Goal: Task Accomplishment & Management: Use online tool/utility

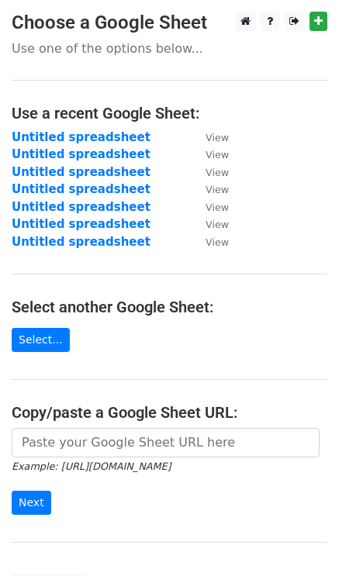
click at [329, 13] on main "Choose a Google Sheet Use one of the options below... Use a recent Google Sheet…" at bounding box center [169, 305] width 339 height 587
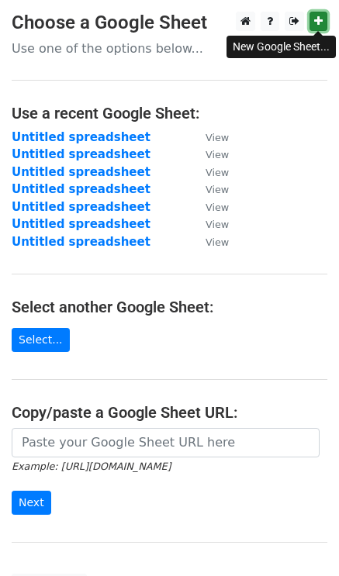
click at [320, 16] on icon at bounding box center [318, 21] width 9 height 11
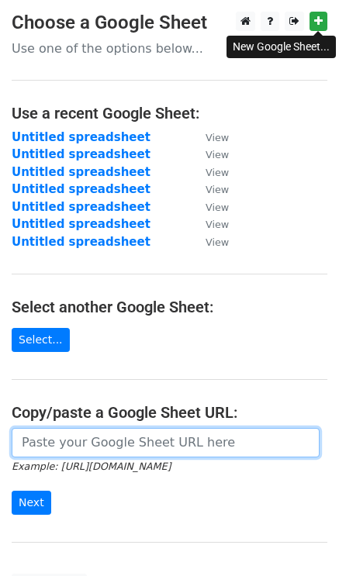
click at [61, 443] on input "url" at bounding box center [166, 442] width 308 height 29
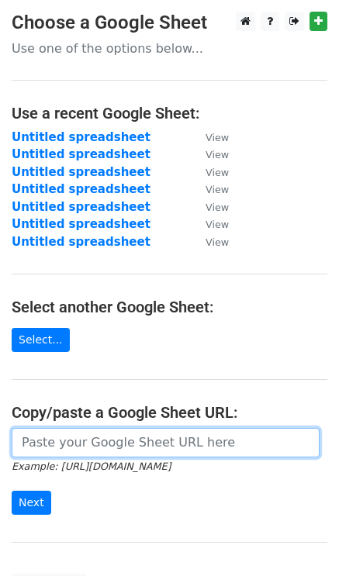
paste input "https://docs.google.com/spreadsheets/d/1mAVVlFAyS_i3N8VMwnOVWrUioVo970Hw7crt3xc…"
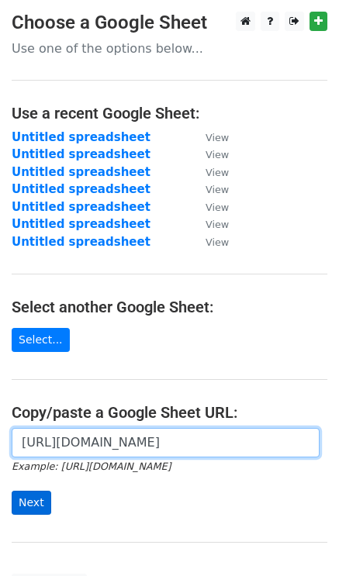
type input "https://docs.google.com/spreadsheets/d/1mAVVlFAyS_i3N8VMwnOVWrUioVo970Hw7crt3xc…"
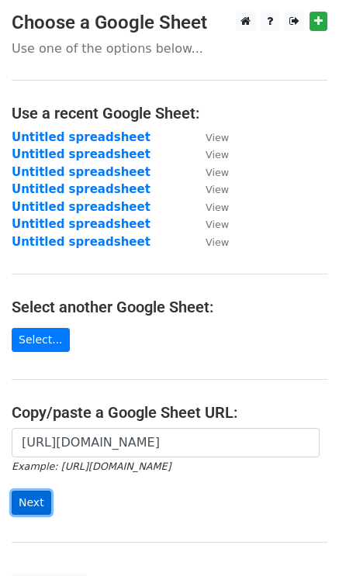
click at [12, 500] on input "Next" at bounding box center [32, 503] width 40 height 24
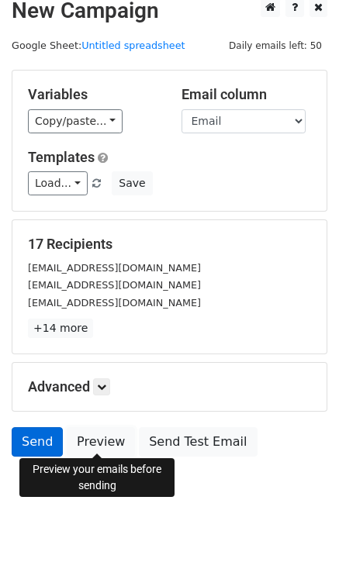
scroll to position [22, 0]
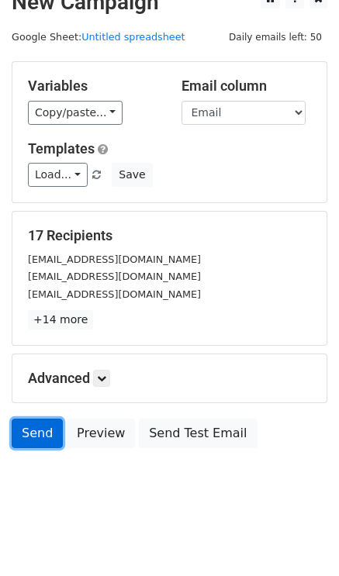
click at [31, 433] on link "Send" at bounding box center [37, 433] width 51 height 29
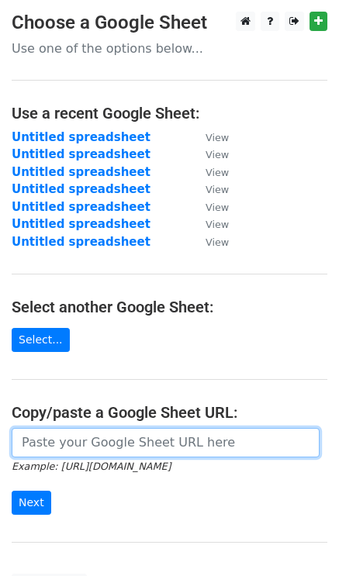
click at [120, 443] on input "url" at bounding box center [166, 442] width 308 height 29
click at [88, 434] on input "url" at bounding box center [166, 442] width 308 height 29
paste input "https://docs.google.com/spreadsheets/d/1mAVVlFAyS_i3N8VMwnOVWrUioVo970Hw7crt3xc…"
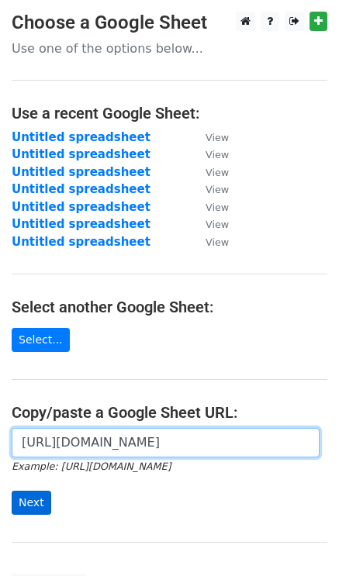
type input "https://docs.google.com/spreadsheets/d/1mAVVlFAyS_i3N8VMwnOVWrUioVo970Hw7crt3xc…"
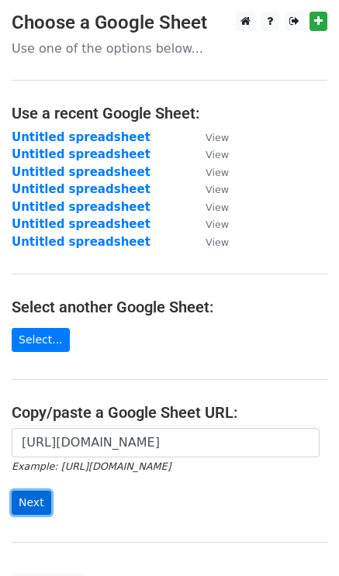
click at [34, 504] on input "Next" at bounding box center [32, 503] width 40 height 24
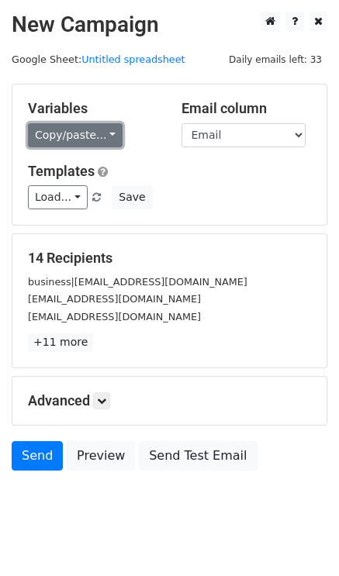
click at [61, 136] on link "Copy/paste..." at bounding box center [75, 135] width 95 height 24
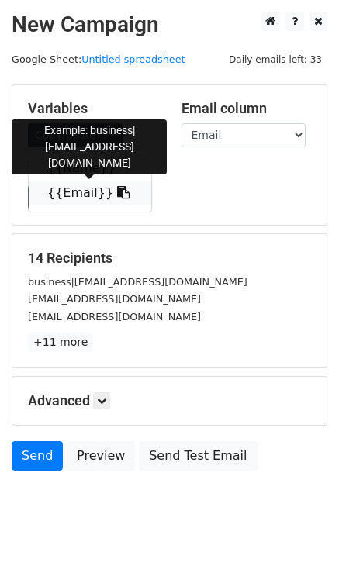
click at [85, 196] on link "{{Email}}" at bounding box center [90, 193] width 123 height 25
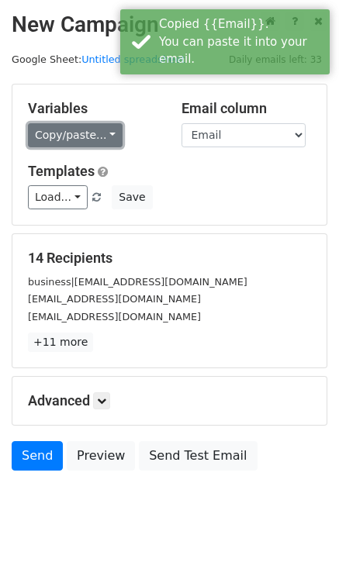
click at [80, 127] on link "Copy/paste..." at bounding box center [75, 135] width 95 height 24
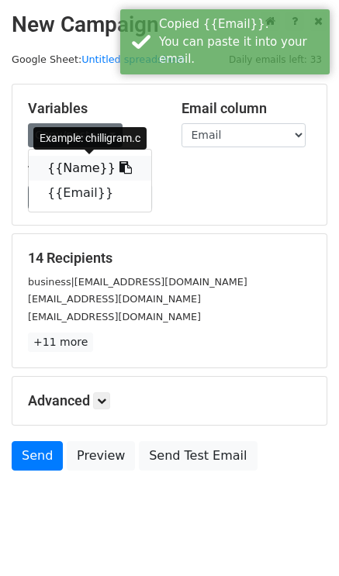
click at [84, 161] on link "{{Name}}" at bounding box center [90, 168] width 123 height 25
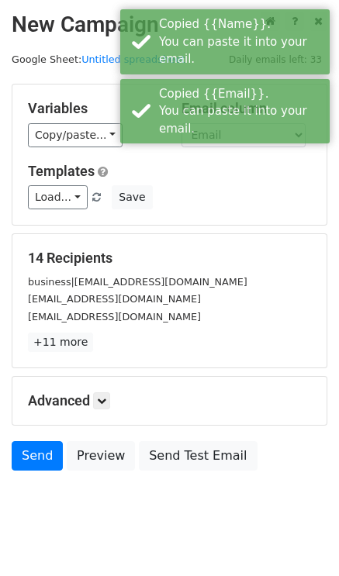
click at [195, 188] on div "Load... No templates saved Save" at bounding box center [169, 197] width 306 height 24
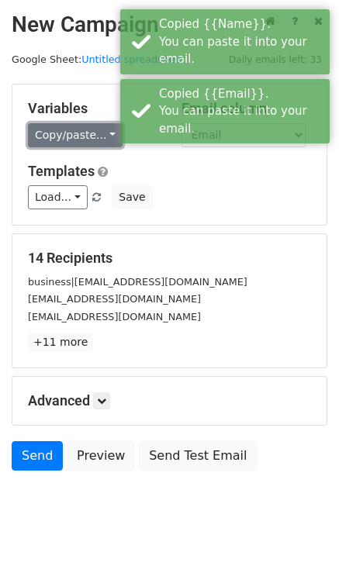
click at [85, 139] on link "Copy/paste..." at bounding box center [75, 135] width 95 height 24
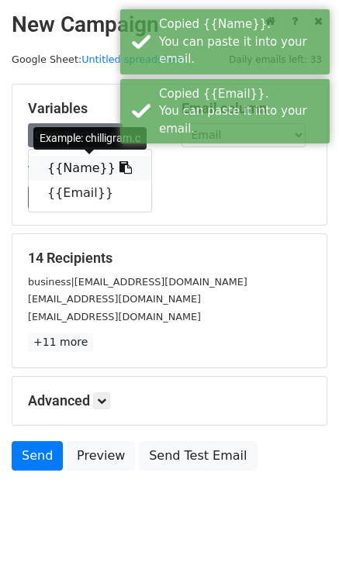
click at [83, 173] on link "{{Name}}" at bounding box center [90, 168] width 123 height 25
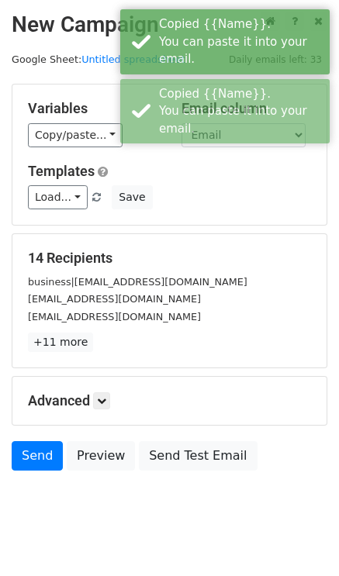
click at [196, 294] on div "[EMAIL_ADDRESS][DOMAIN_NAME]" at bounding box center [169, 299] width 306 height 18
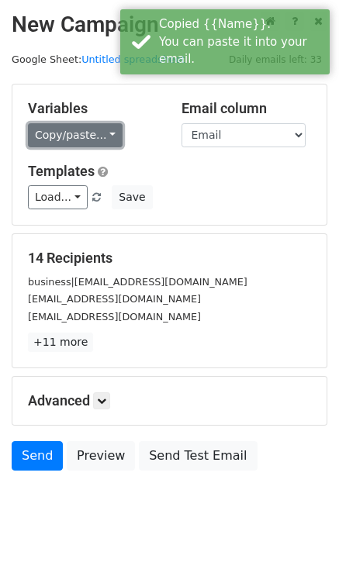
click at [91, 132] on link "Copy/paste..." at bounding box center [75, 135] width 95 height 24
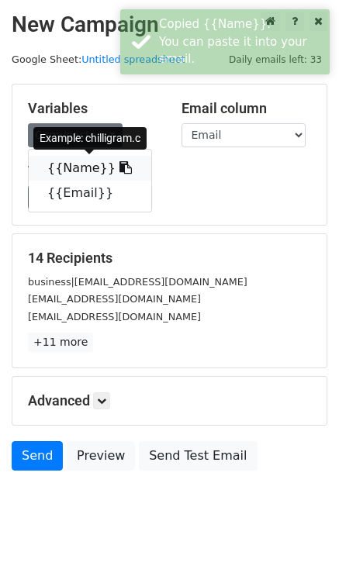
click at [85, 168] on link "{{Name}}" at bounding box center [90, 168] width 123 height 25
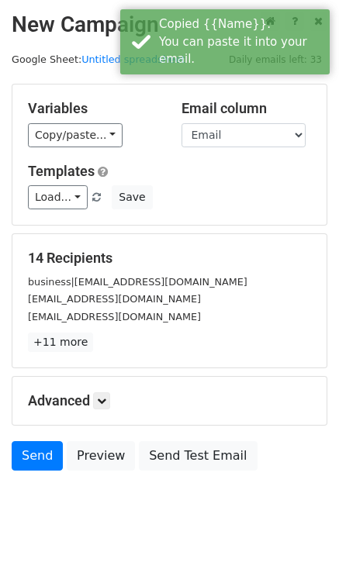
click at [237, 290] on div "[EMAIL_ADDRESS][DOMAIN_NAME]" at bounding box center [169, 299] width 306 height 18
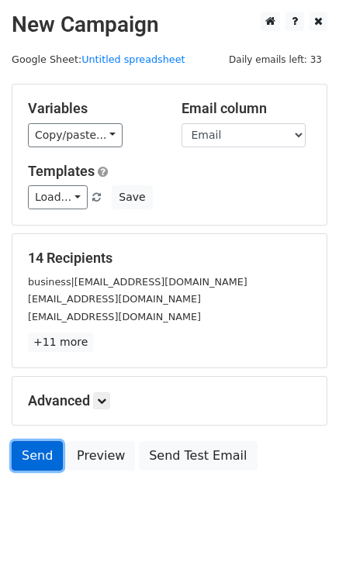
click at [42, 454] on link "Send" at bounding box center [37, 455] width 51 height 29
